Goal: Task Accomplishment & Management: Use online tool/utility

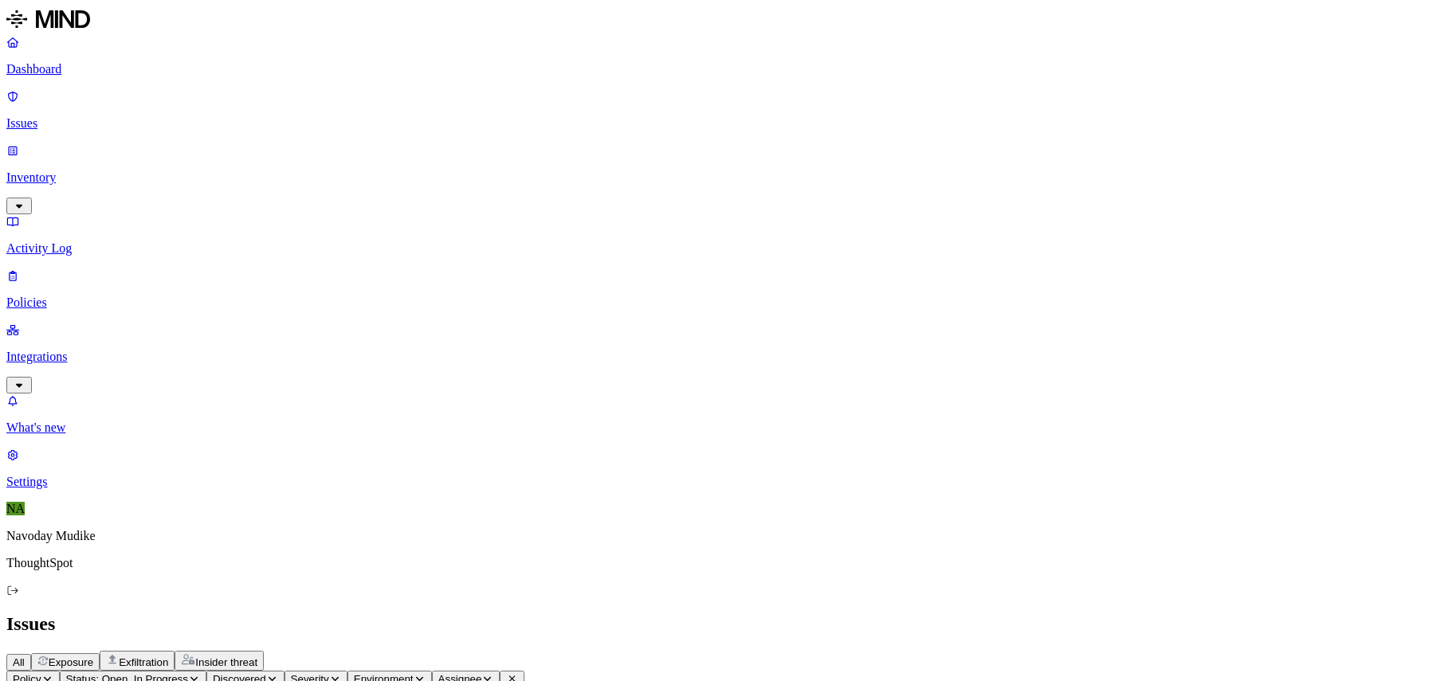
click at [100, 350] on p "Integrations" at bounding box center [720, 357] width 1428 height 14
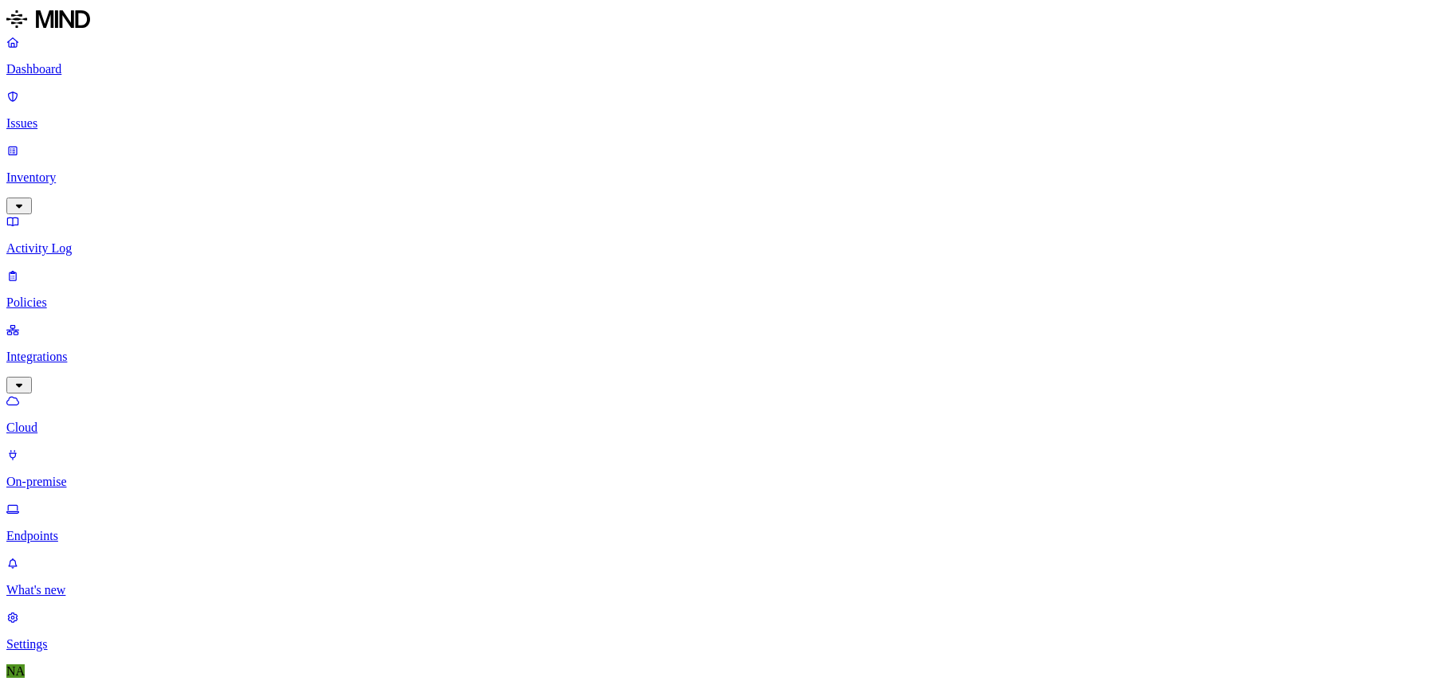
click at [80, 529] on p "Endpoints" at bounding box center [720, 536] width 1428 height 14
click at [465, 88] on button "button" at bounding box center [471, 90] width 13 height 5
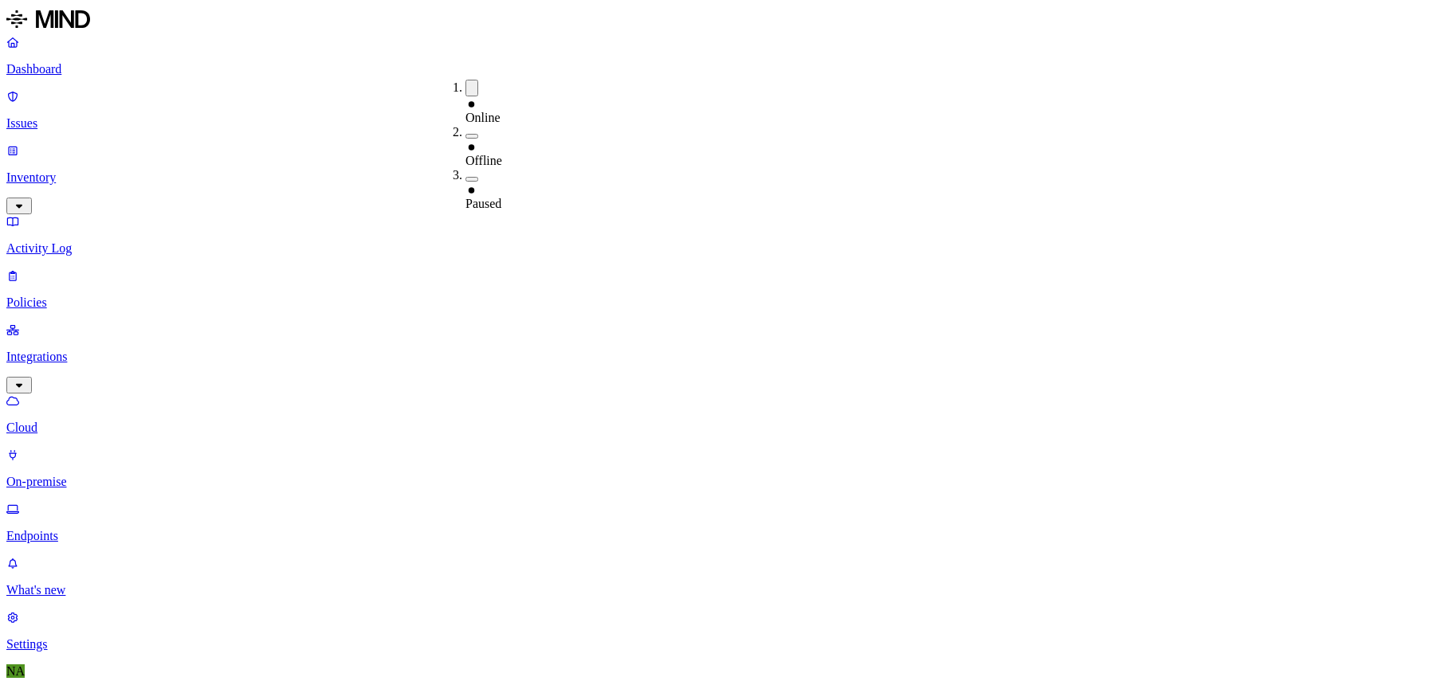
click at [465, 85] on button "button" at bounding box center [471, 88] width 13 height 17
click at [465, 175] on button "button" at bounding box center [471, 177] width 13 height 5
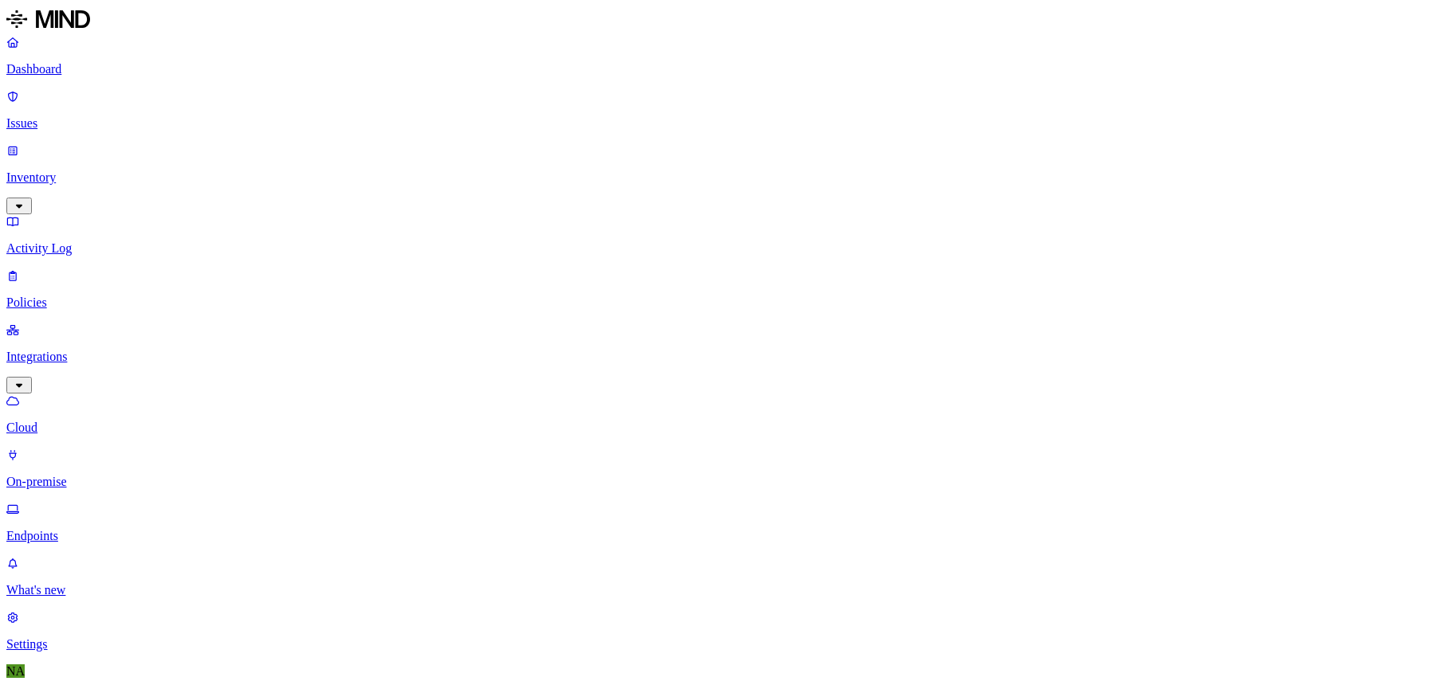
click at [352, 232] on button "button" at bounding box center [358, 234] width 13 height 5
click at [518, 131] on button "button" at bounding box center [524, 133] width 13 height 5
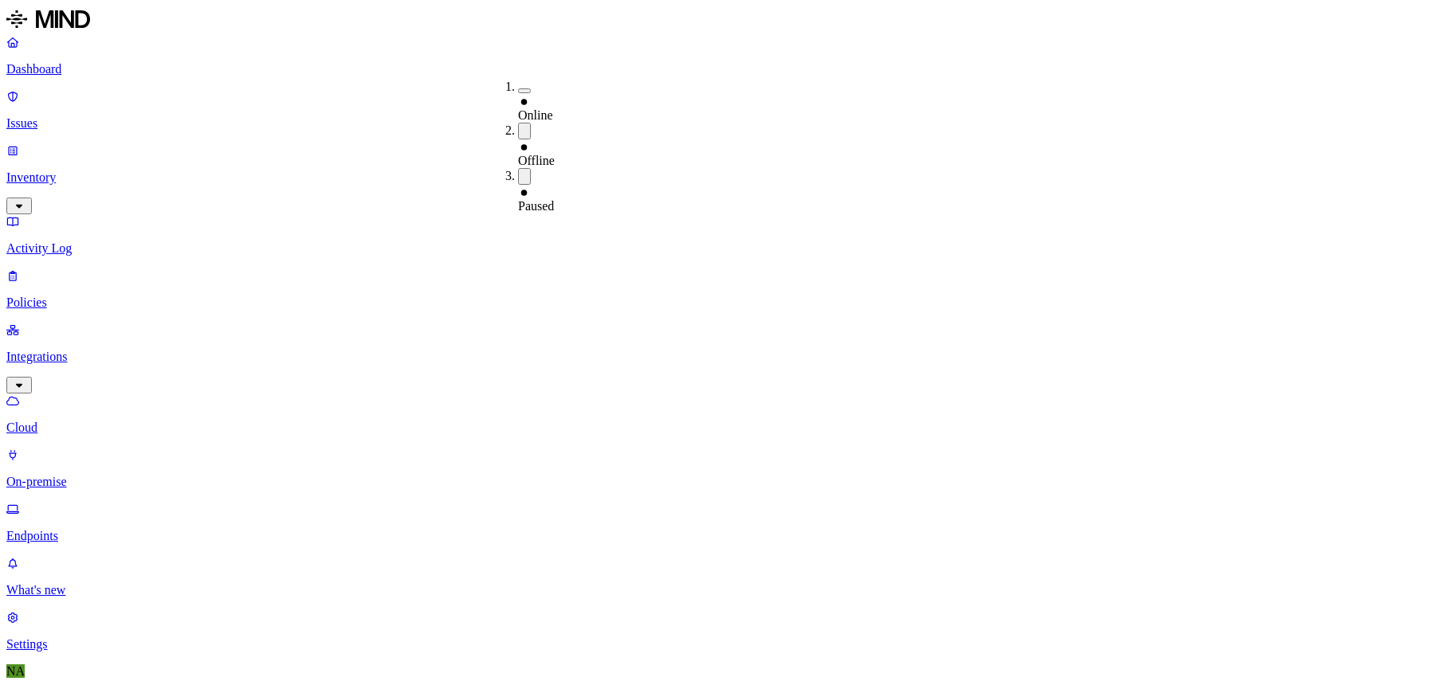
click at [518, 90] on div "Online" at bounding box center [518, 101] width 0 height 43
click at [518, 88] on button "button" at bounding box center [524, 90] width 13 height 5
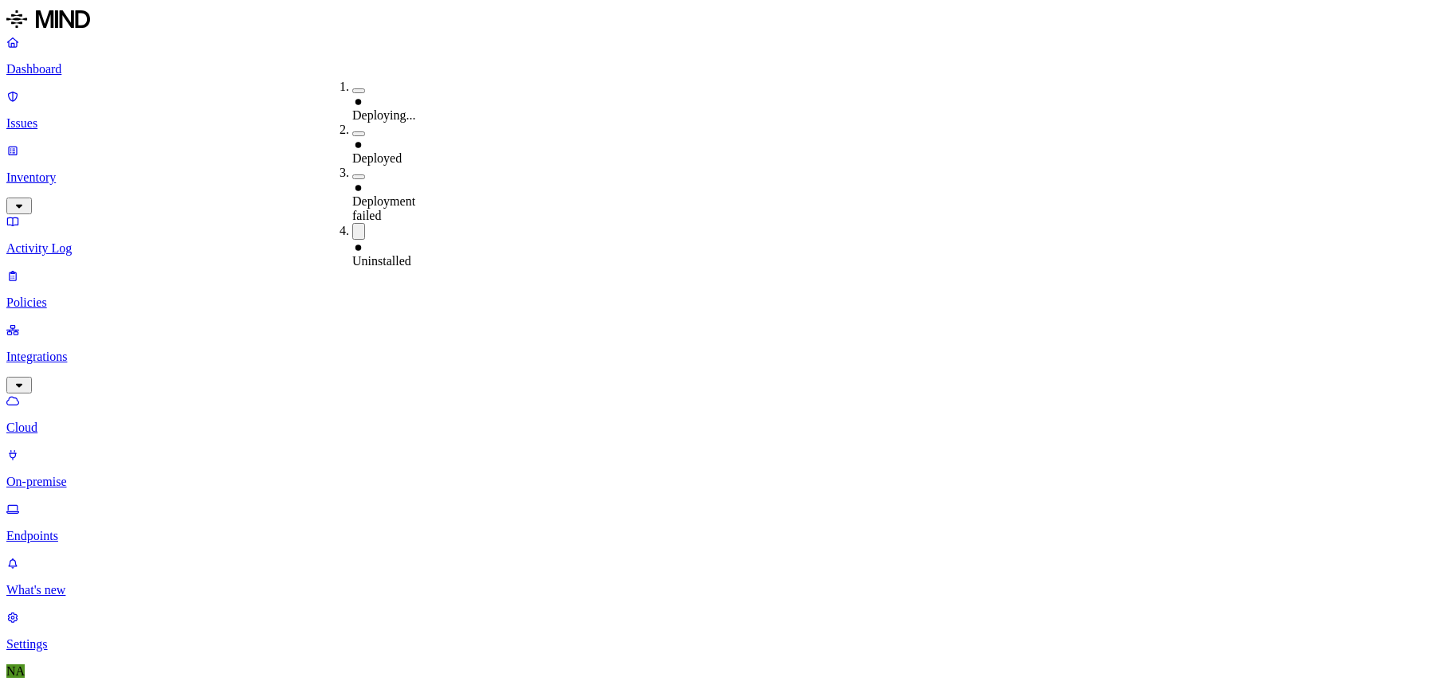
click at [352, 131] on button "button" at bounding box center [358, 133] width 13 height 5
click at [352, 123] on button "button" at bounding box center [358, 131] width 13 height 17
click at [352, 175] on button "button" at bounding box center [358, 177] width 13 height 5
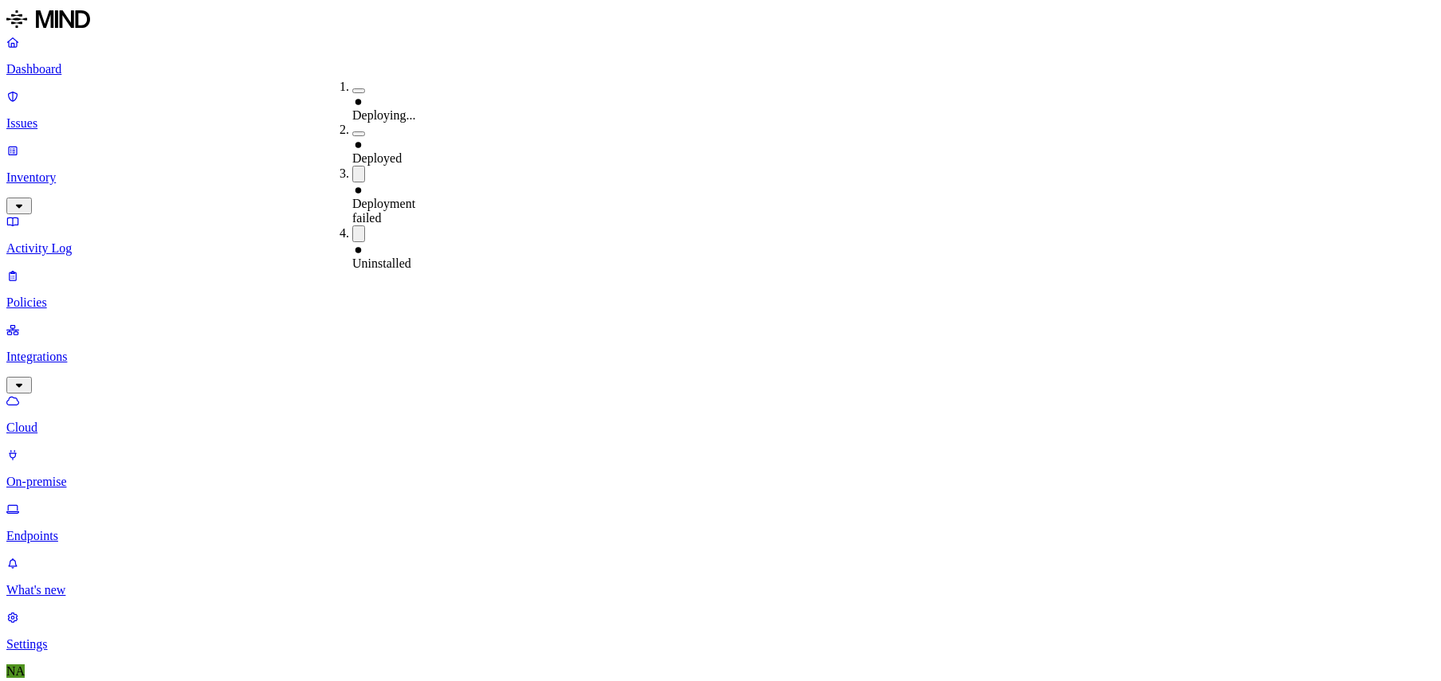
click at [352, 94] on div "Deploying..." at bounding box center [352, 108] width 0 height 29
click at [352, 139] on div "Deployed" at bounding box center [352, 153] width 0 height 29
